Goal: Check status: Check status

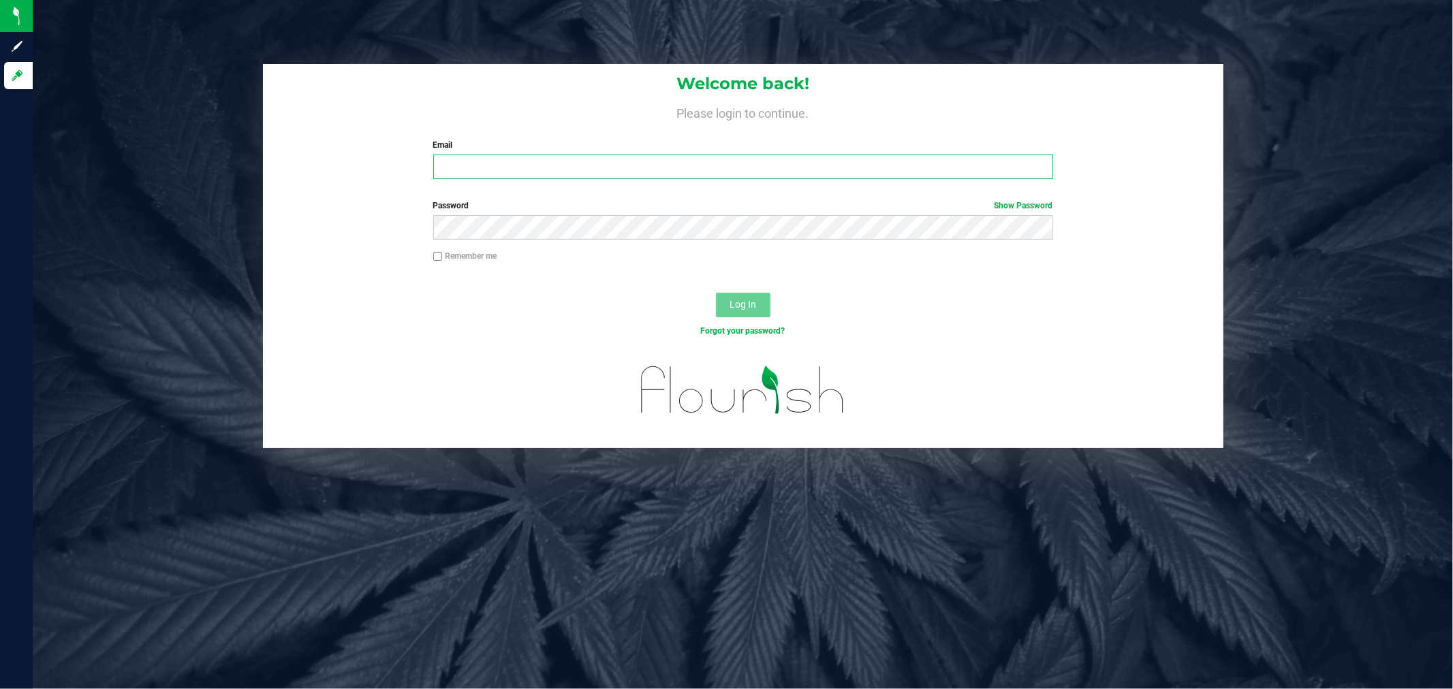
type input "[EMAIL_ADDRESS][DOMAIN_NAME]"
click at [750, 306] on span "Log In" at bounding box center [742, 304] width 27 height 11
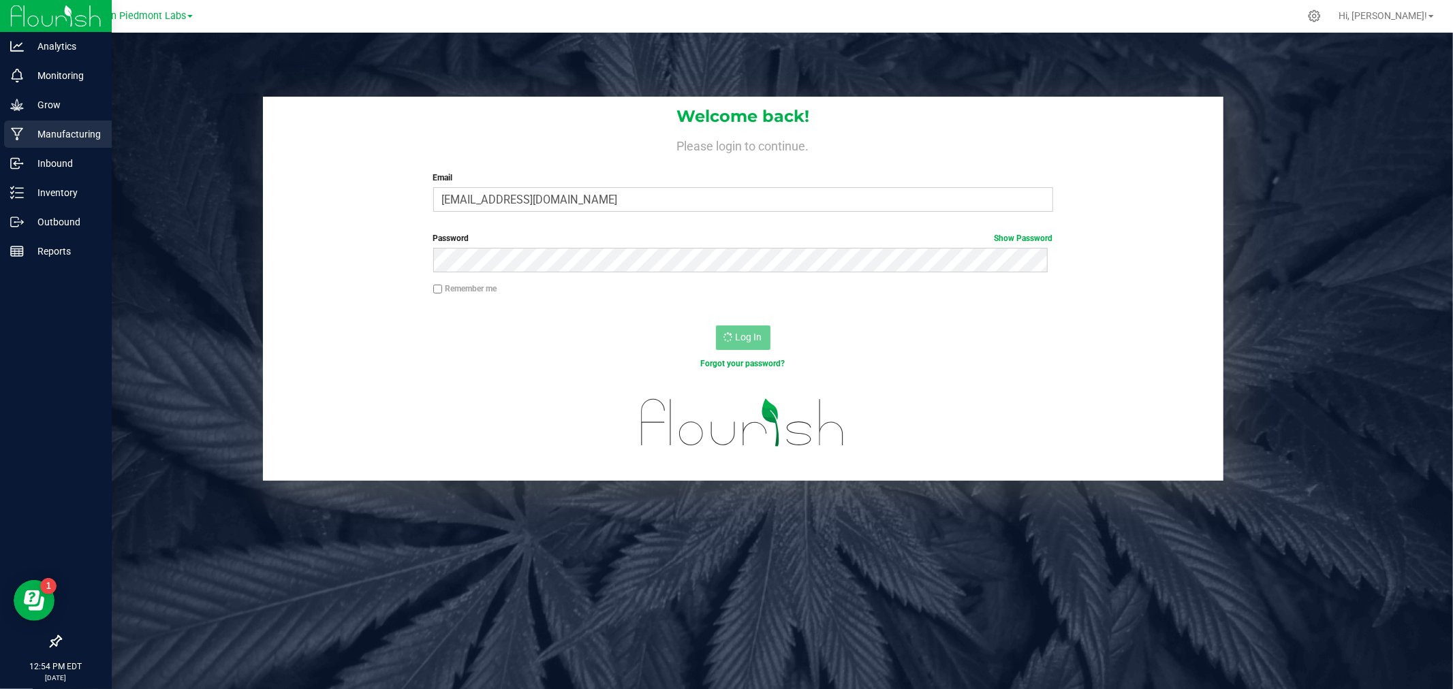
click at [59, 126] on p "Manufacturing" at bounding box center [65, 134] width 82 height 16
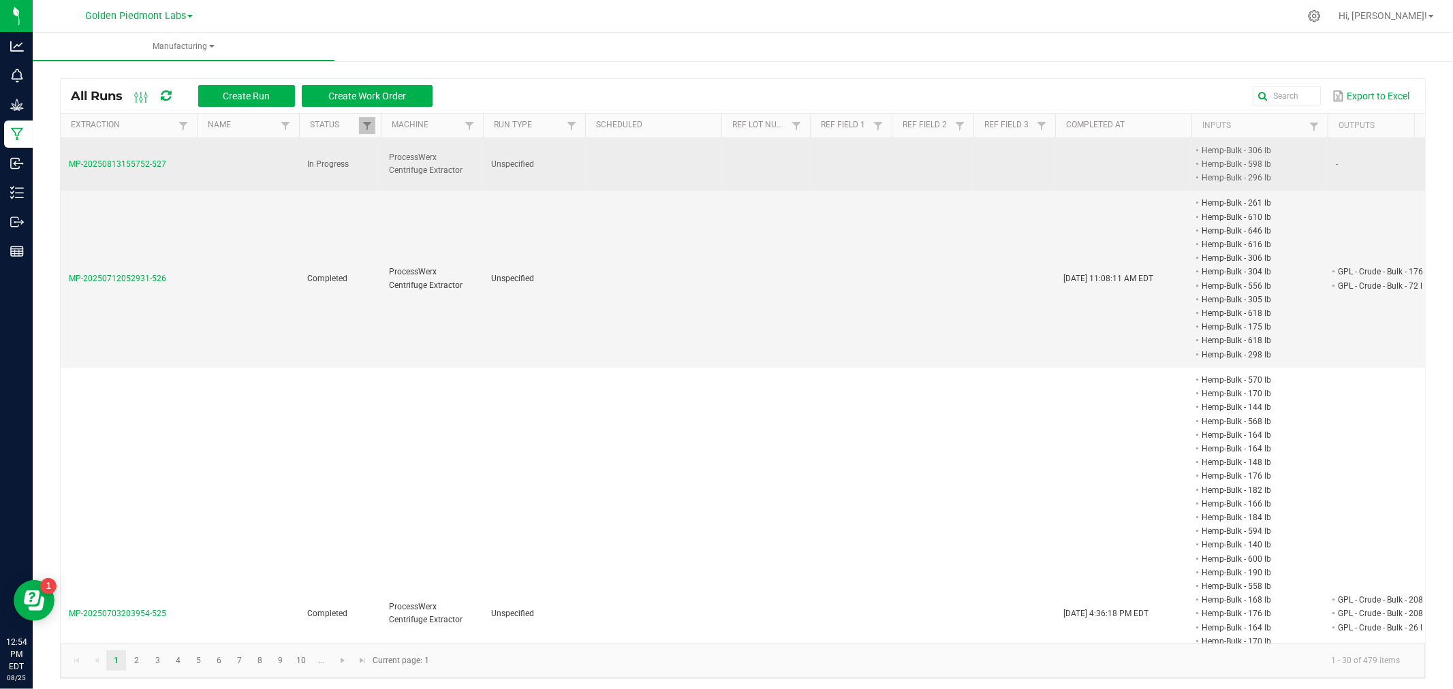
click at [117, 161] on span "MP-20250813155752-527" at bounding box center [117, 164] width 97 height 10
